Goal: Task Accomplishment & Management: Manage account settings

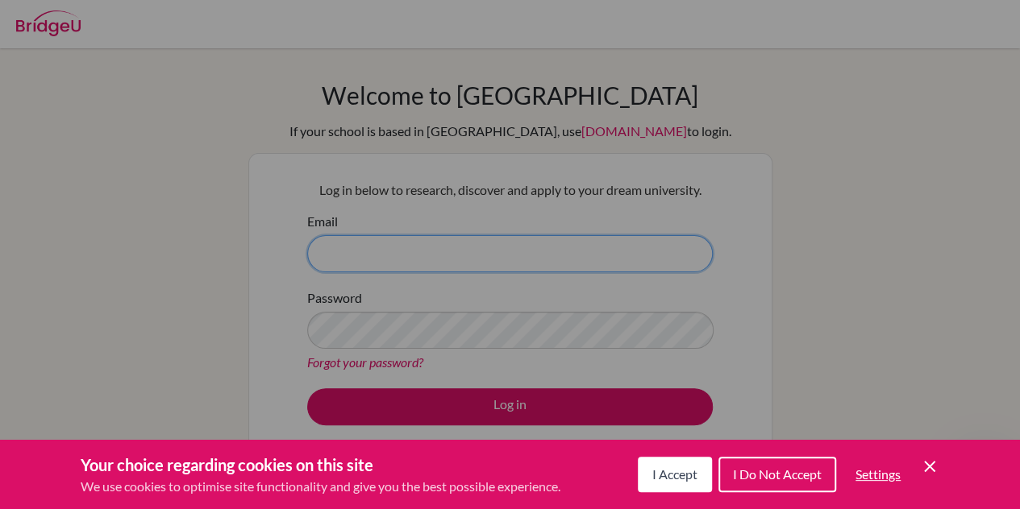
type input "[EMAIL_ADDRESS][PERSON_NAME][DOMAIN_NAME]"
click at [693, 465] on button "I Accept" at bounding box center [675, 474] width 74 height 35
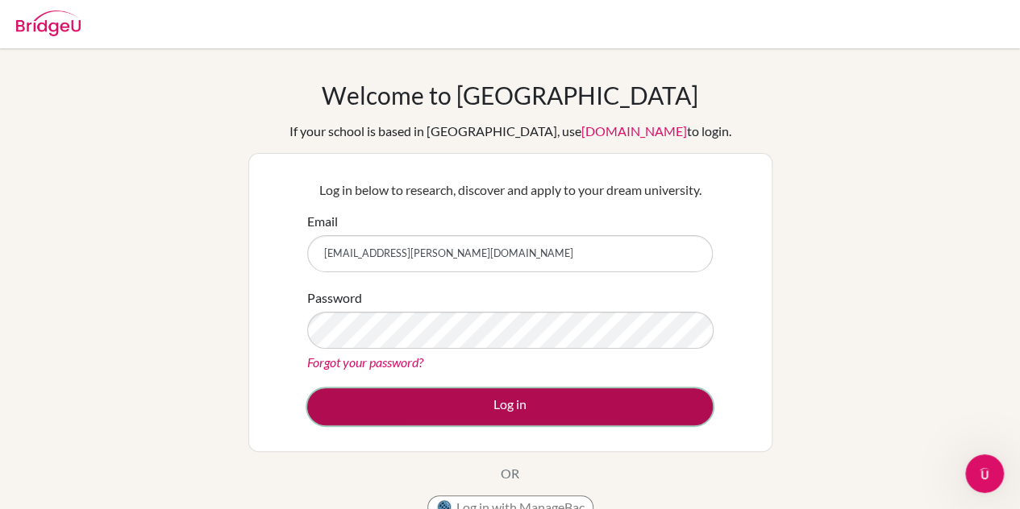
click at [374, 415] on button "Log in" at bounding box center [509, 406] width 405 height 37
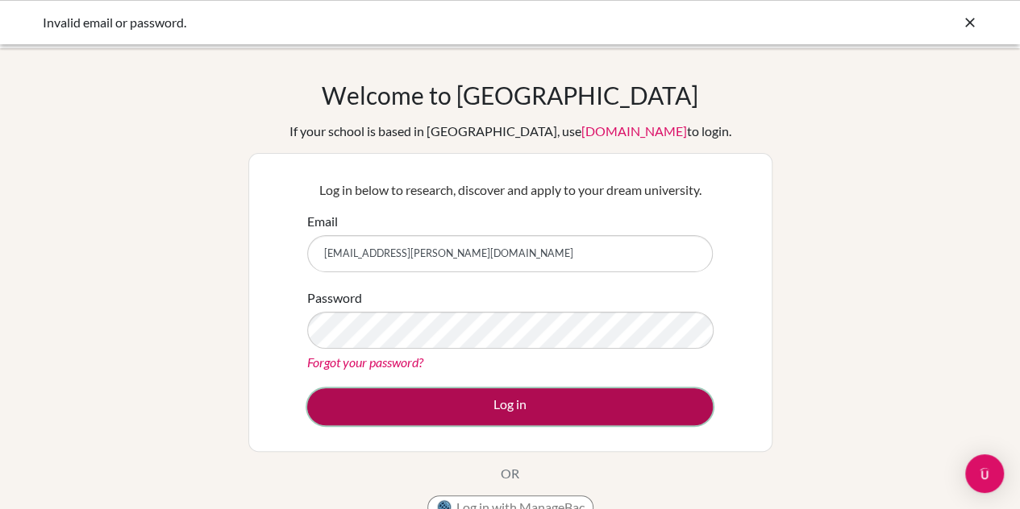
click at [463, 415] on button "Log in" at bounding box center [509, 406] width 405 height 37
click at [505, 409] on button "Log in" at bounding box center [509, 406] width 405 height 37
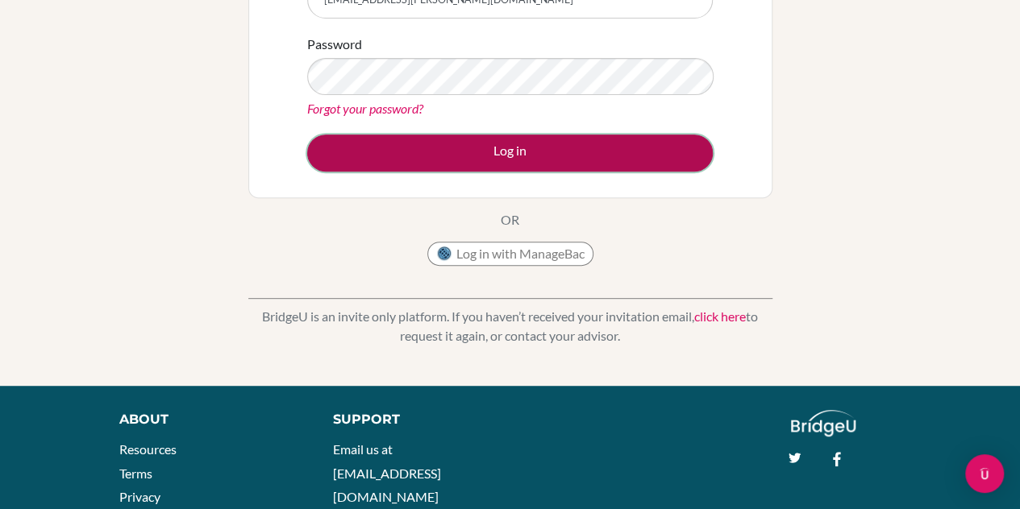
scroll to position [259, 0]
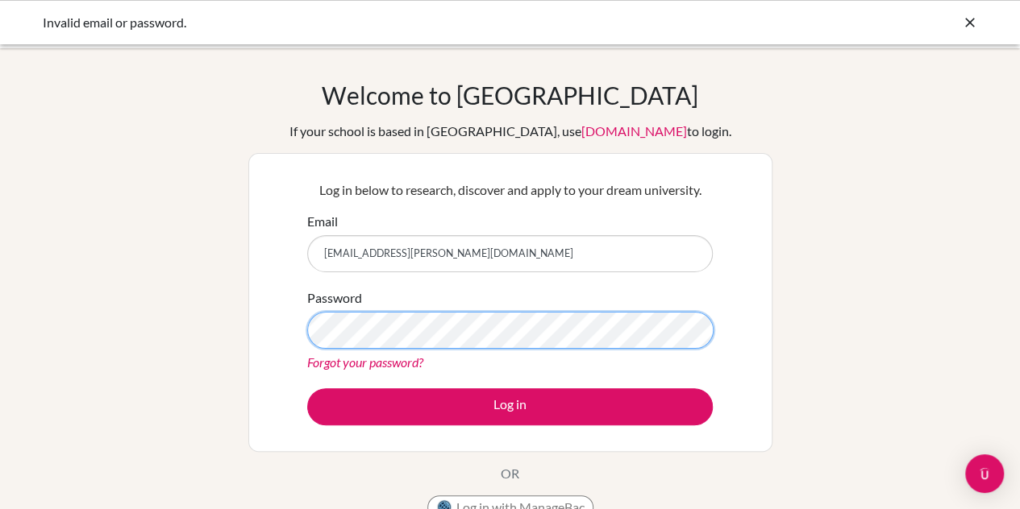
scroll to position [206, 0]
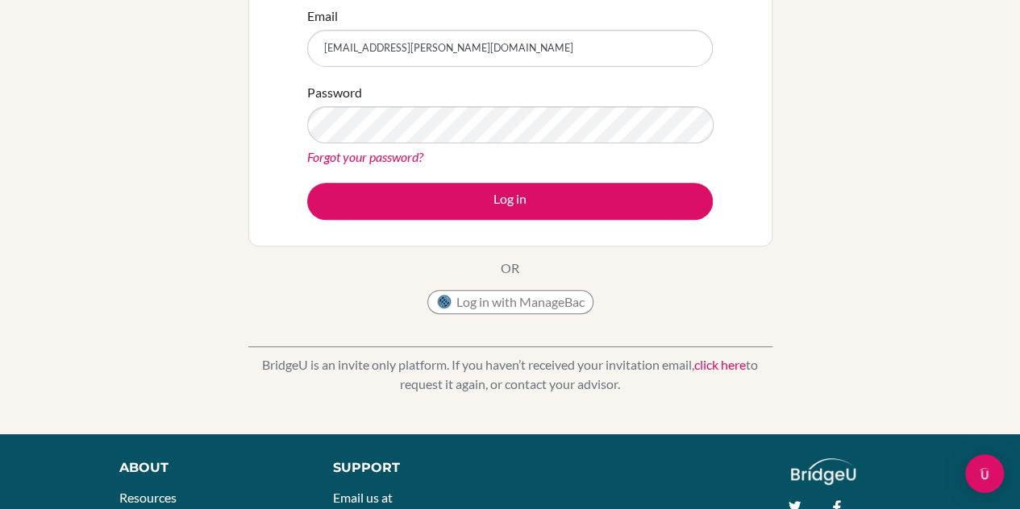
click at [380, 159] on link "Forgot your password?" at bounding box center [365, 156] width 116 height 15
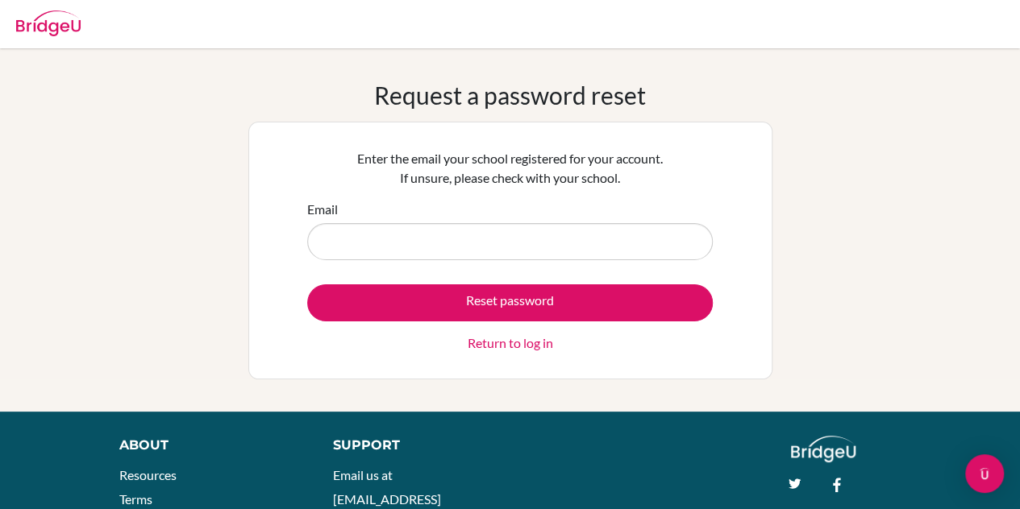
type input "[EMAIL_ADDRESS][PERSON_NAME][DOMAIN_NAME]"
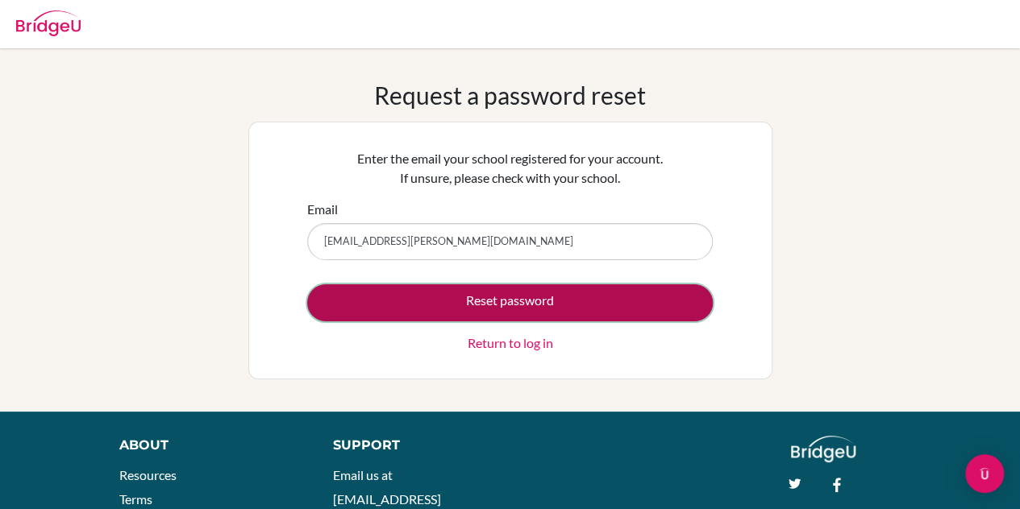
click at [413, 308] on button "Reset password" at bounding box center [509, 303] width 405 height 37
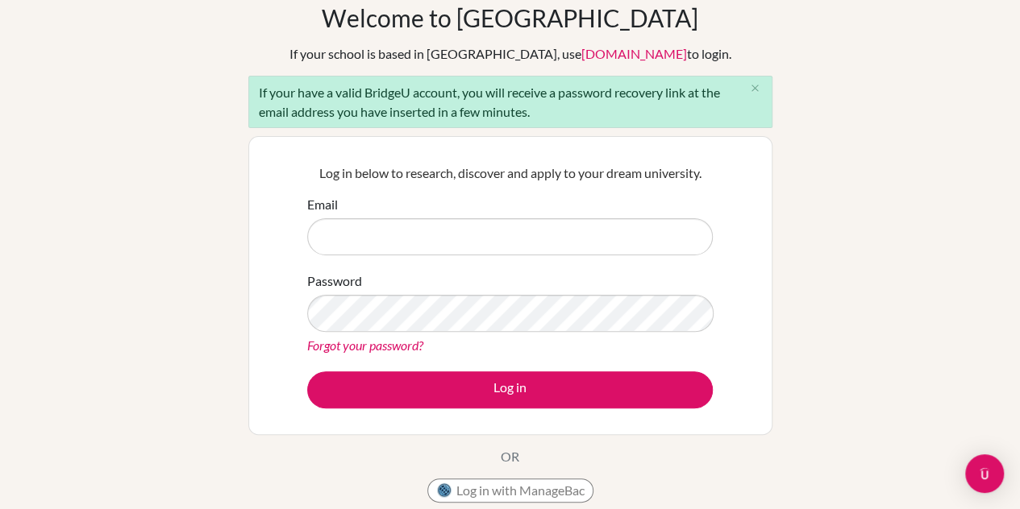
scroll to position [83, 0]
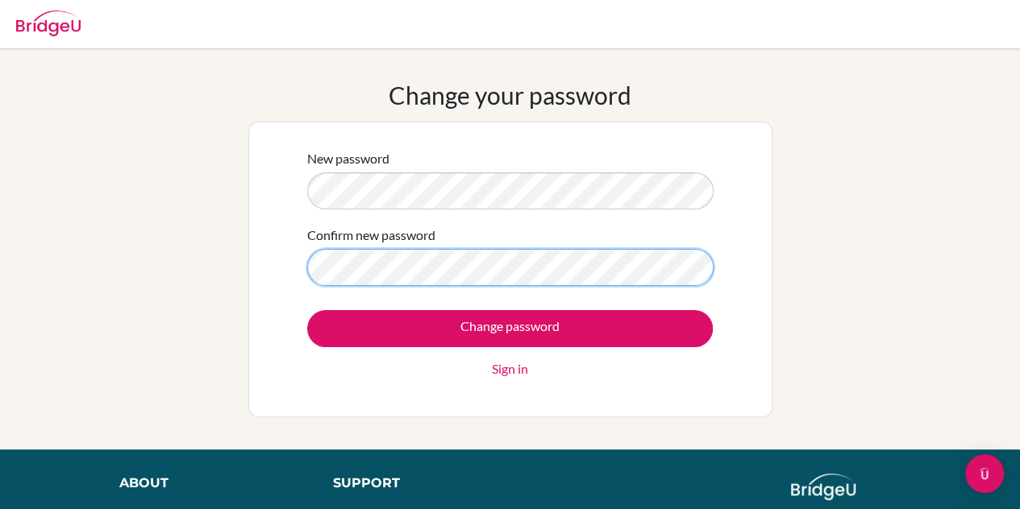
click at [307, 310] on input "Change password" at bounding box center [509, 328] width 405 height 37
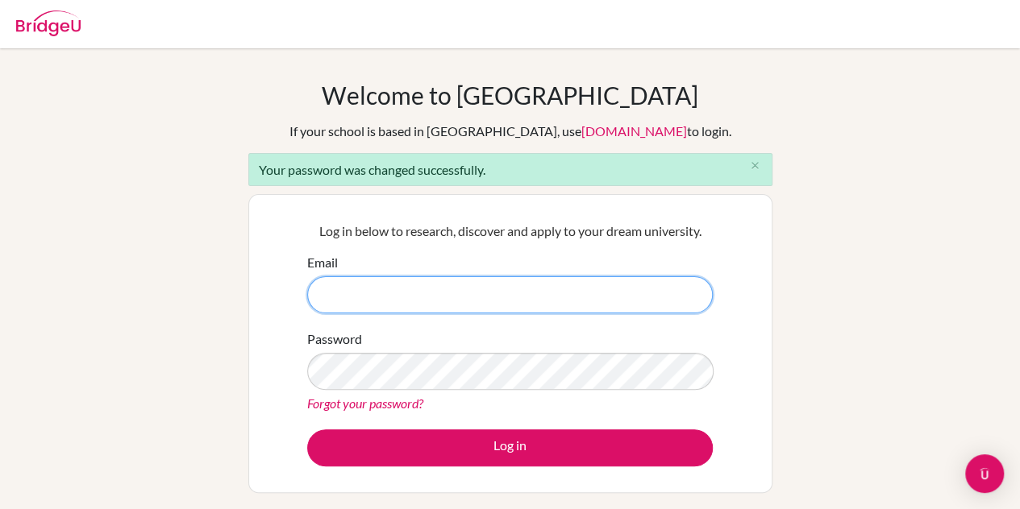
type input "[EMAIL_ADDRESS][PERSON_NAME][DOMAIN_NAME]"
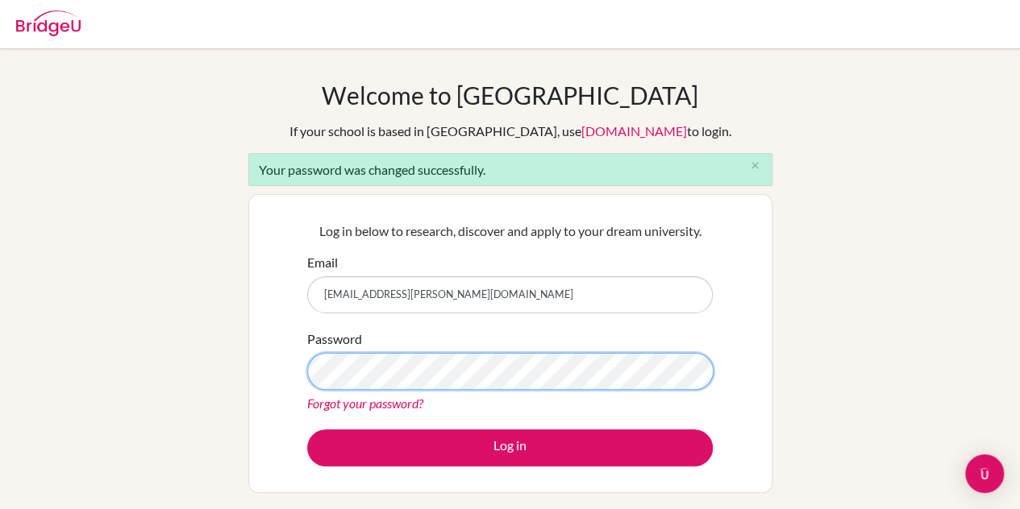
click at [345, 351] on div "Password Forgot your password?" at bounding box center [509, 372] width 405 height 84
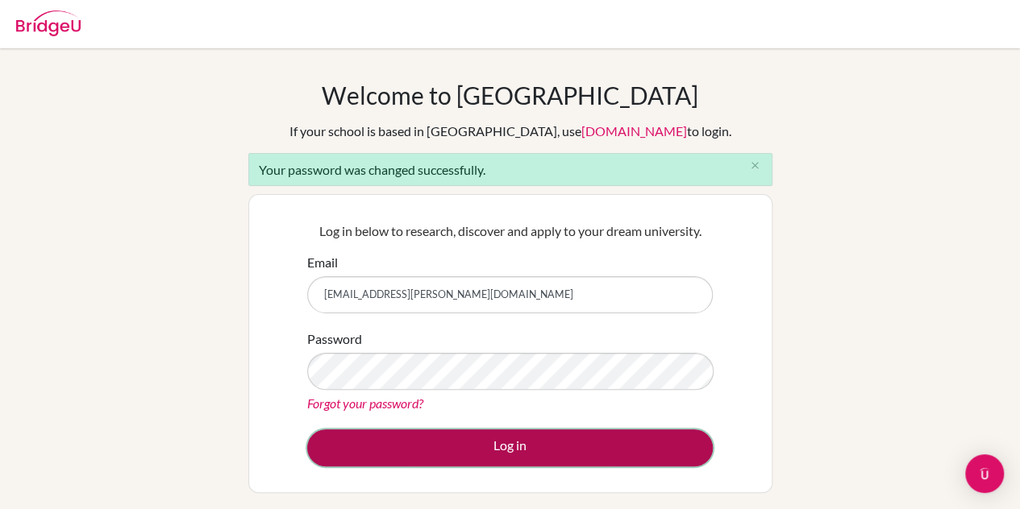
click at [351, 452] on button "Log in" at bounding box center [509, 448] width 405 height 37
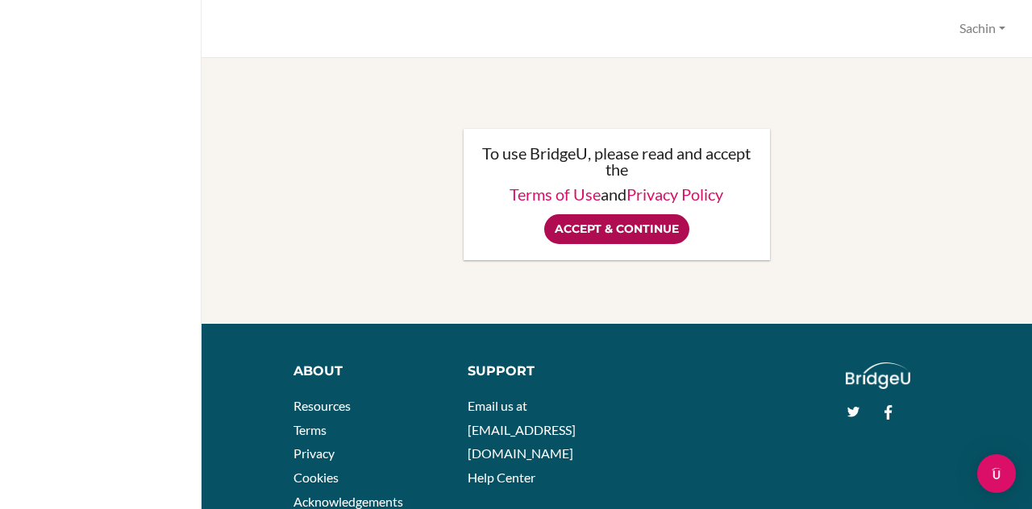
click at [633, 228] on input "Accept & Continue" at bounding box center [616, 229] width 145 height 30
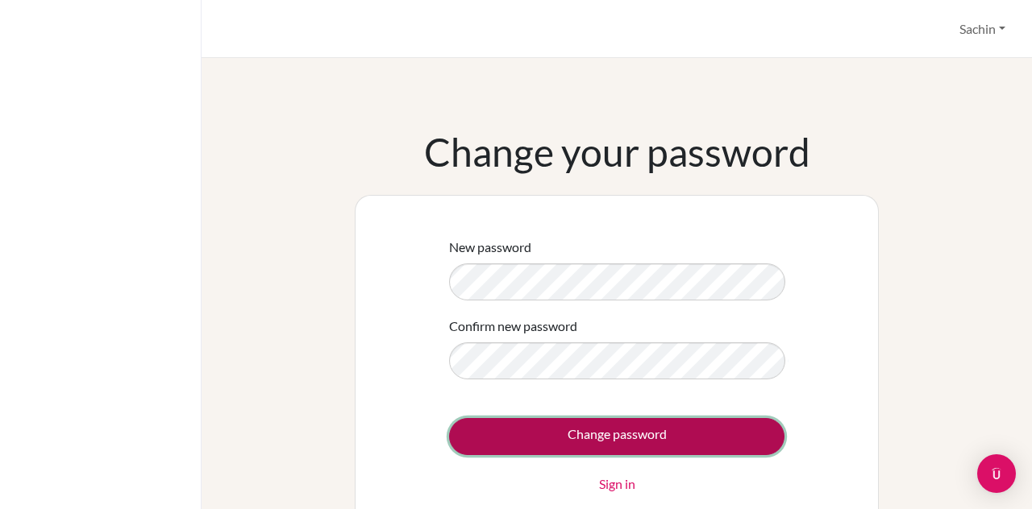
click at [484, 435] on input "Change password" at bounding box center [616, 436] width 335 height 37
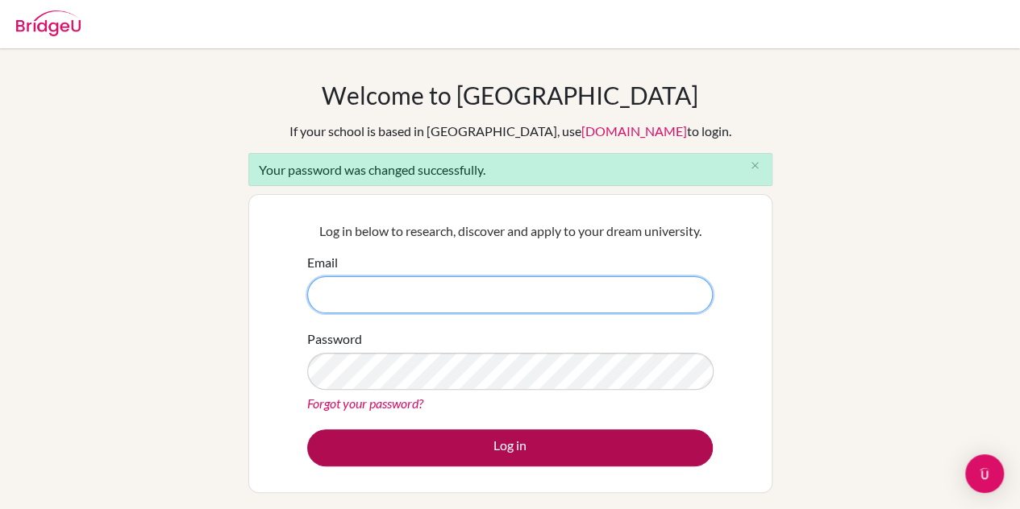
type input "[EMAIL_ADDRESS][PERSON_NAME][DOMAIN_NAME]"
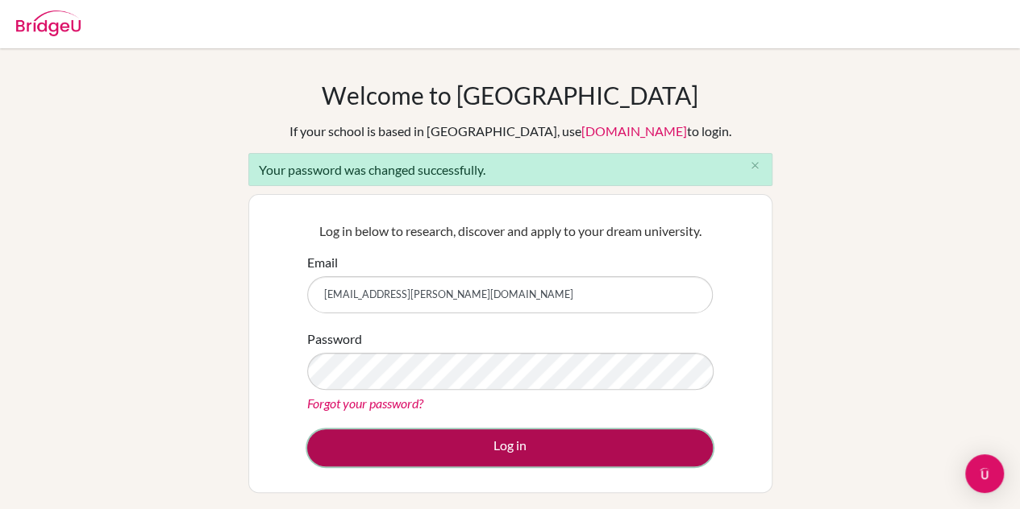
click at [513, 438] on button "Log in" at bounding box center [509, 448] width 405 height 37
